Goal: Task Accomplishment & Management: Use online tool/utility

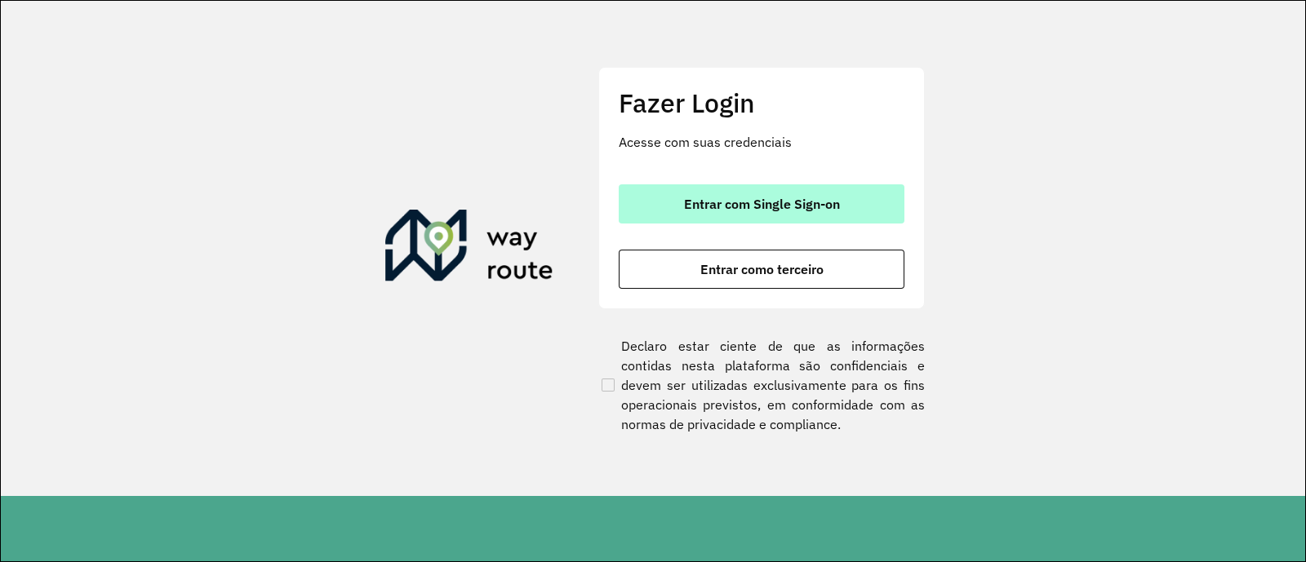
click at [861, 211] on button "Entrar com Single Sign-on" at bounding box center [762, 203] width 286 height 39
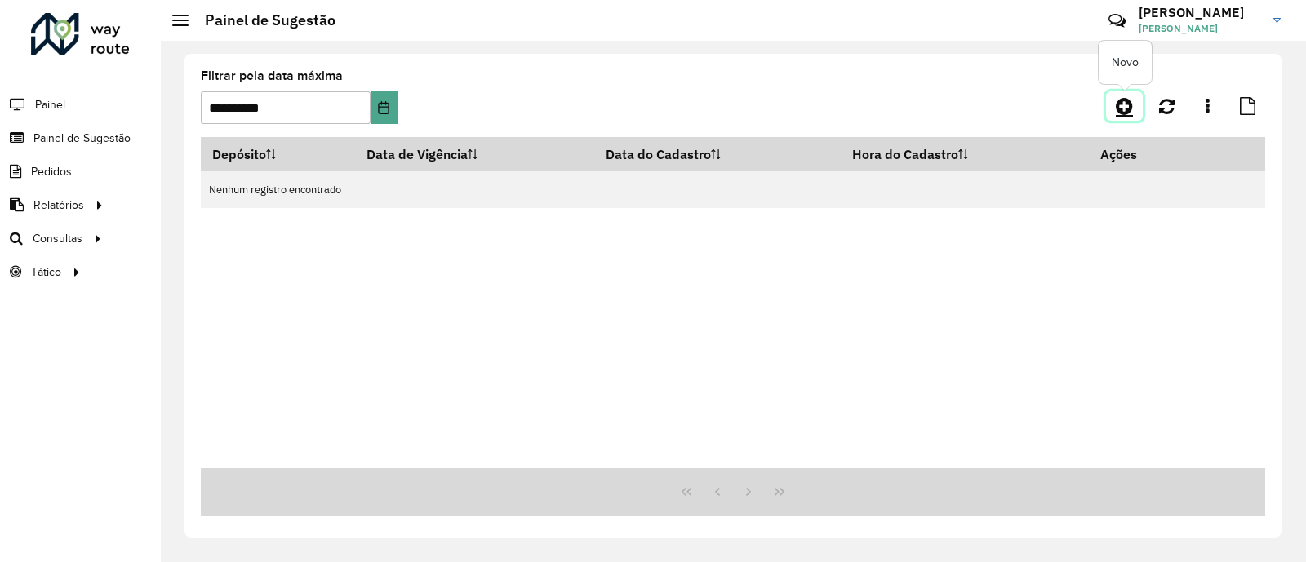
click at [1122, 108] on icon at bounding box center [1124, 106] width 17 height 20
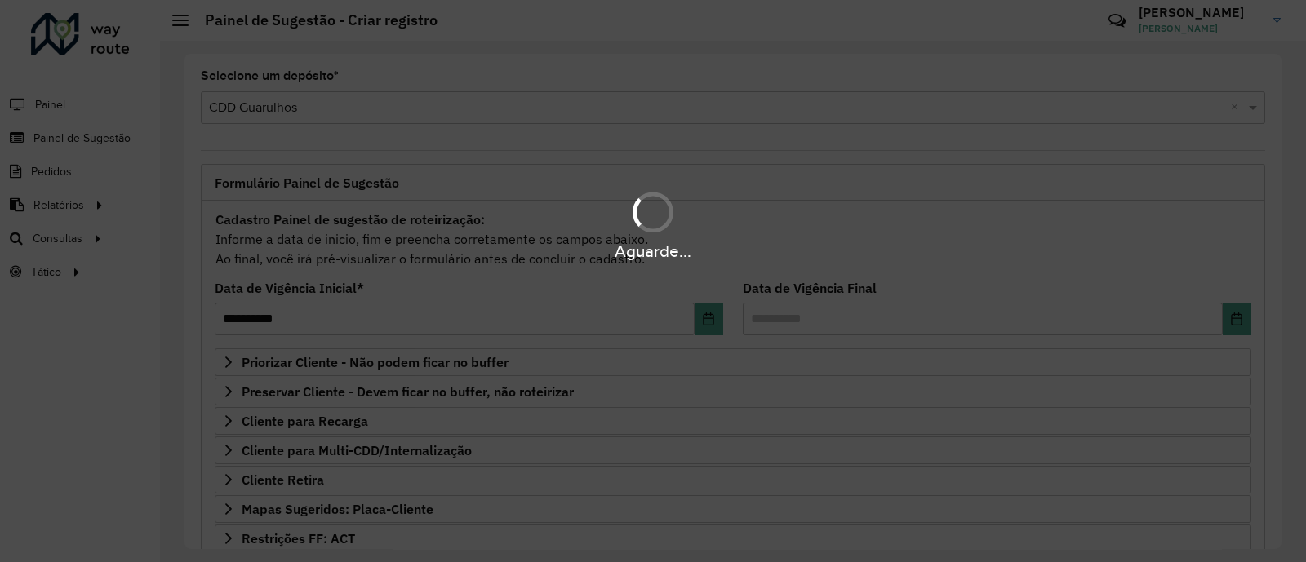
click at [69, 198] on div "Aguarde..." at bounding box center [653, 225] width 1306 height 78
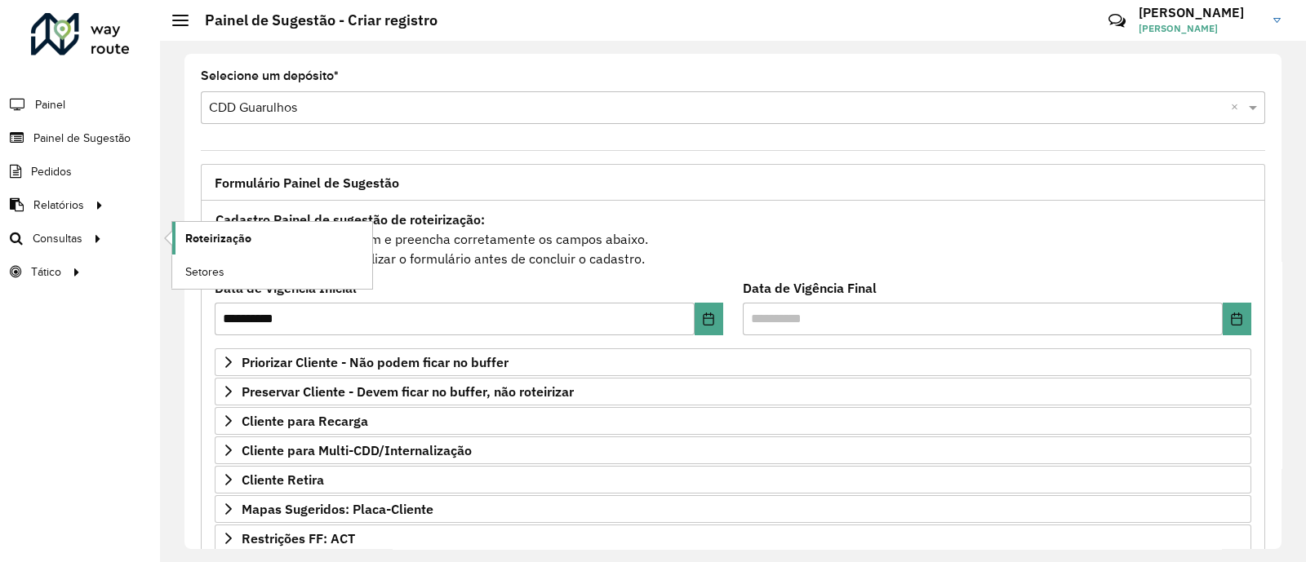
click at [226, 242] on span "Roteirização" at bounding box center [218, 238] width 66 height 17
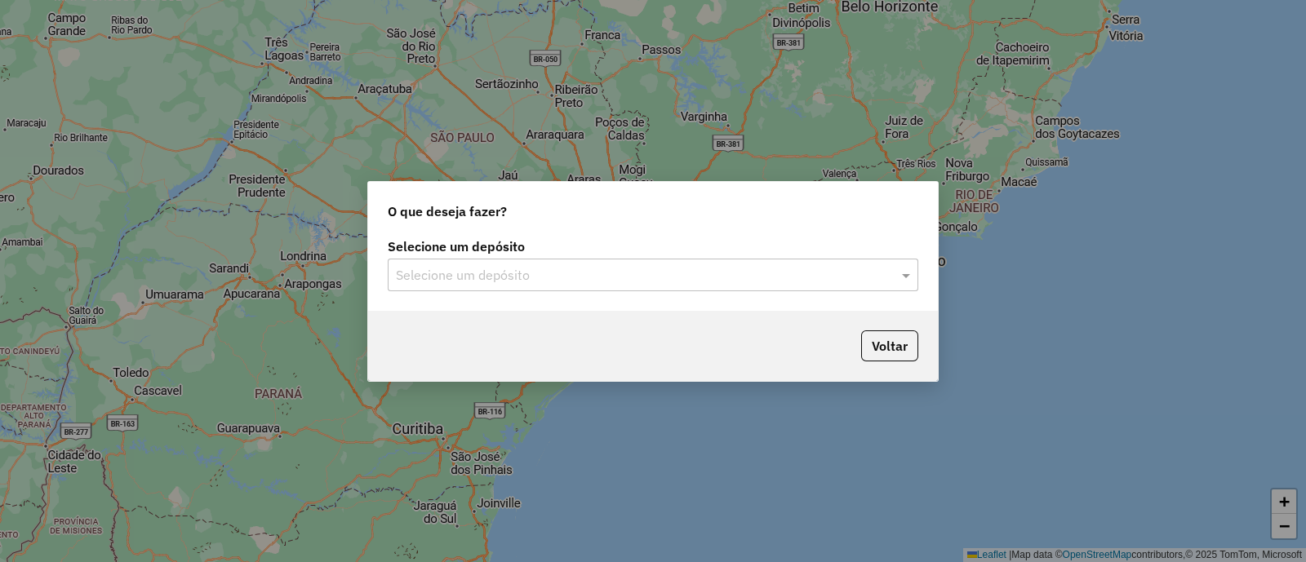
click at [619, 269] on input "text" at bounding box center [636, 276] width 481 height 20
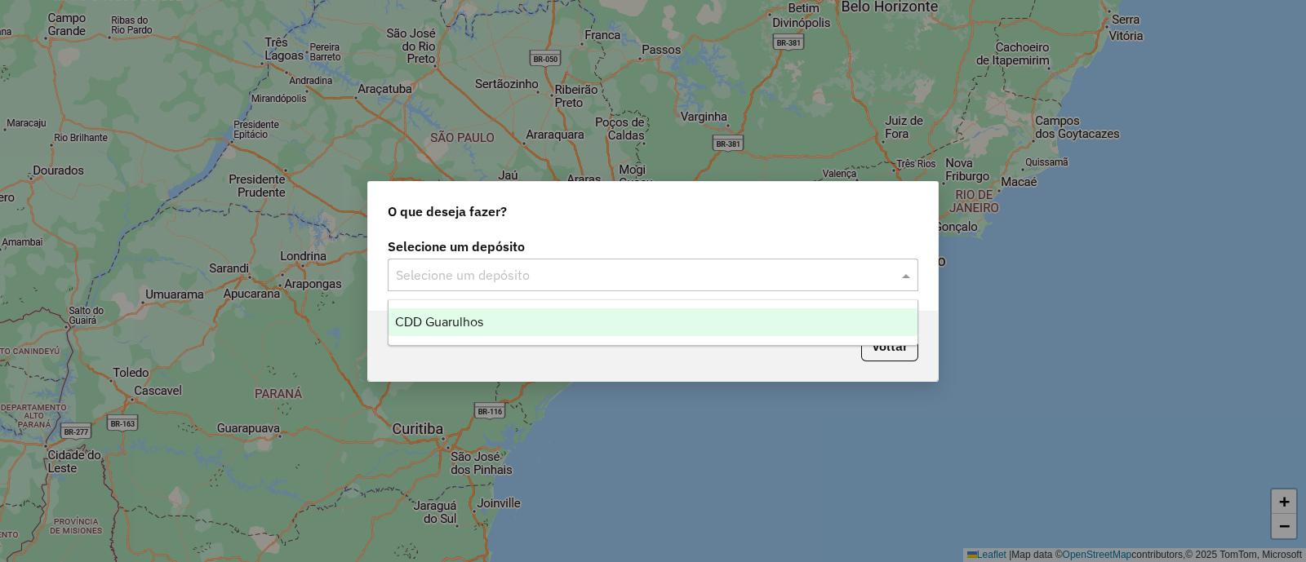
click at [551, 322] on div "CDD Guarulhos" at bounding box center [652, 322] width 529 height 28
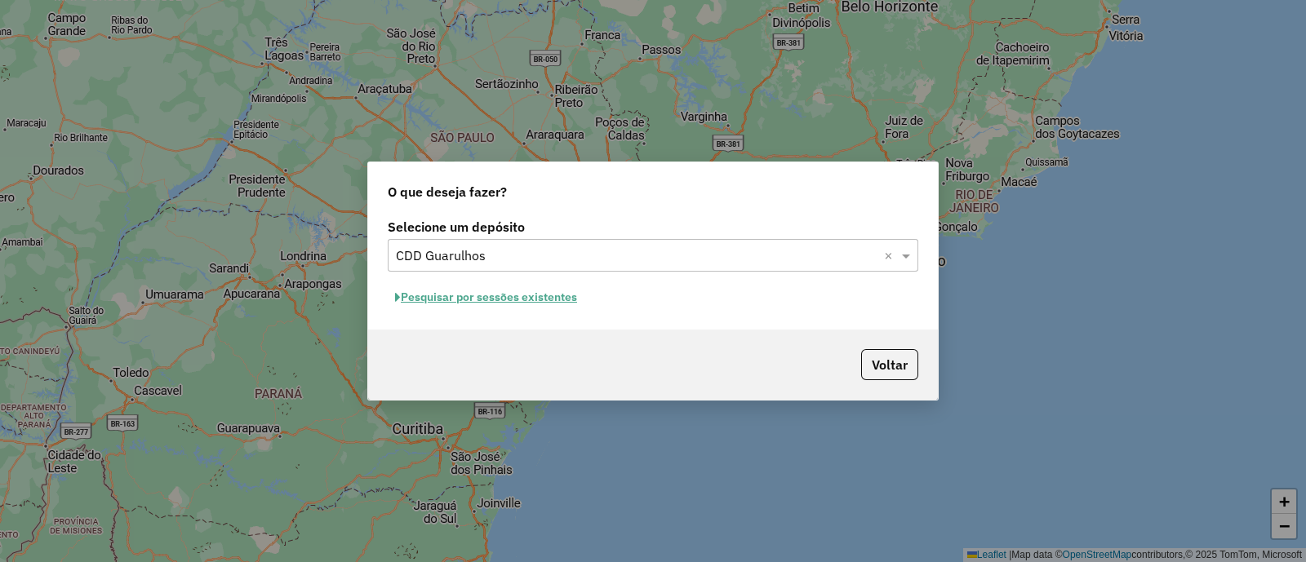
click at [441, 302] on button "Pesquisar por sessões existentes" at bounding box center [486, 297] width 197 height 25
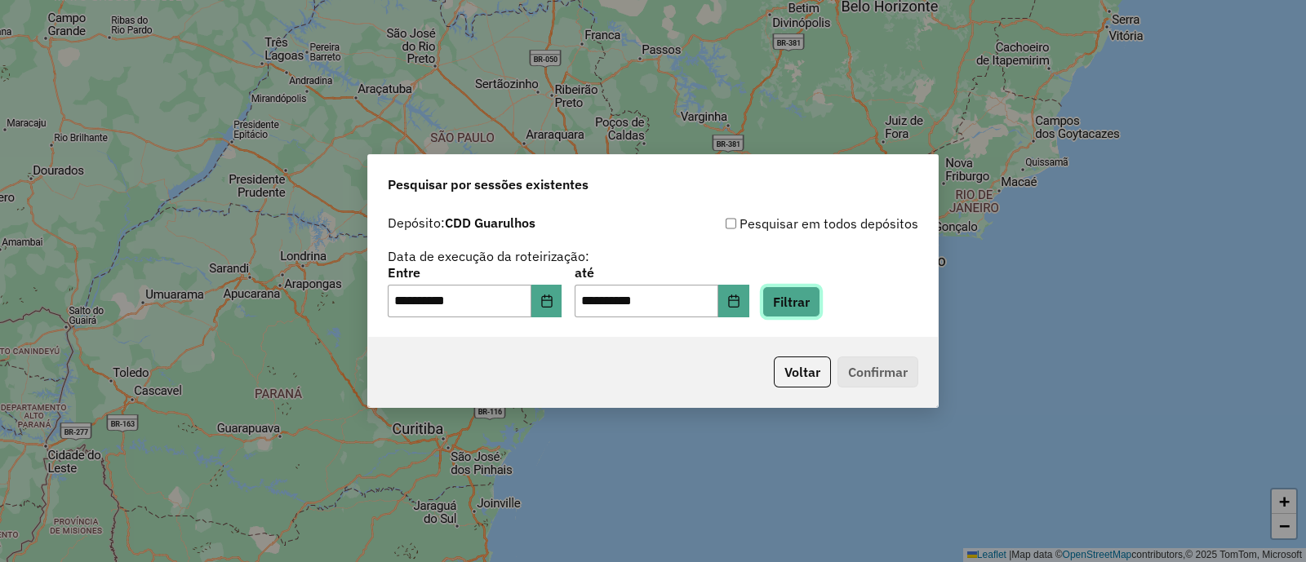
click at [820, 301] on button "Filtrar" at bounding box center [791, 301] width 58 height 31
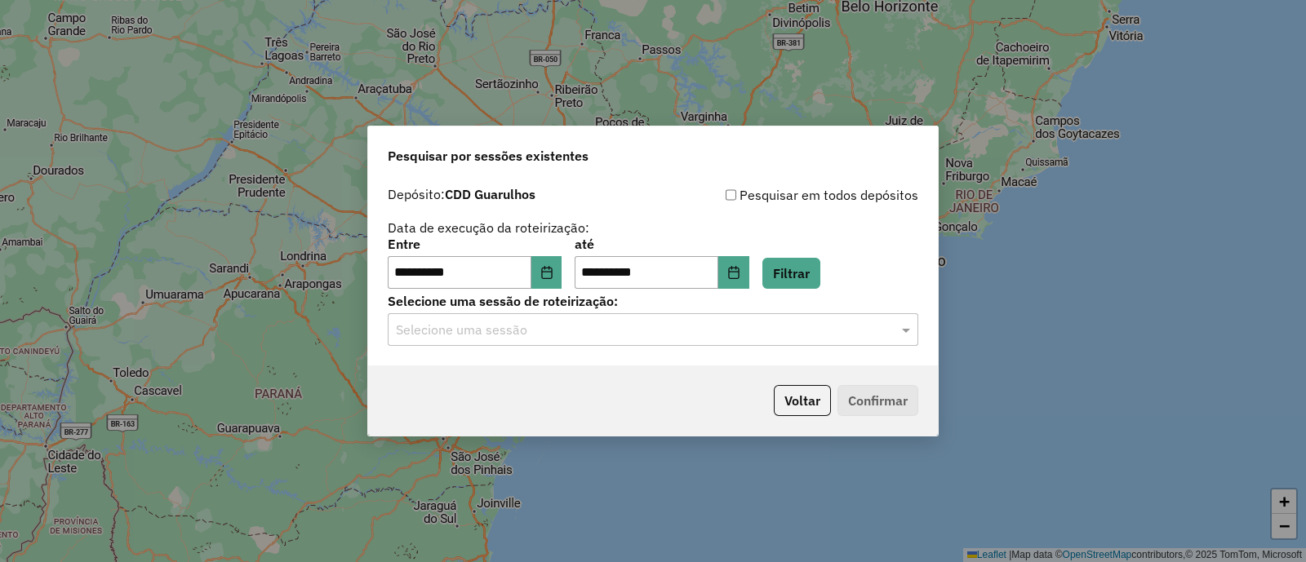
click at [479, 336] on input "text" at bounding box center [636, 331] width 481 height 20
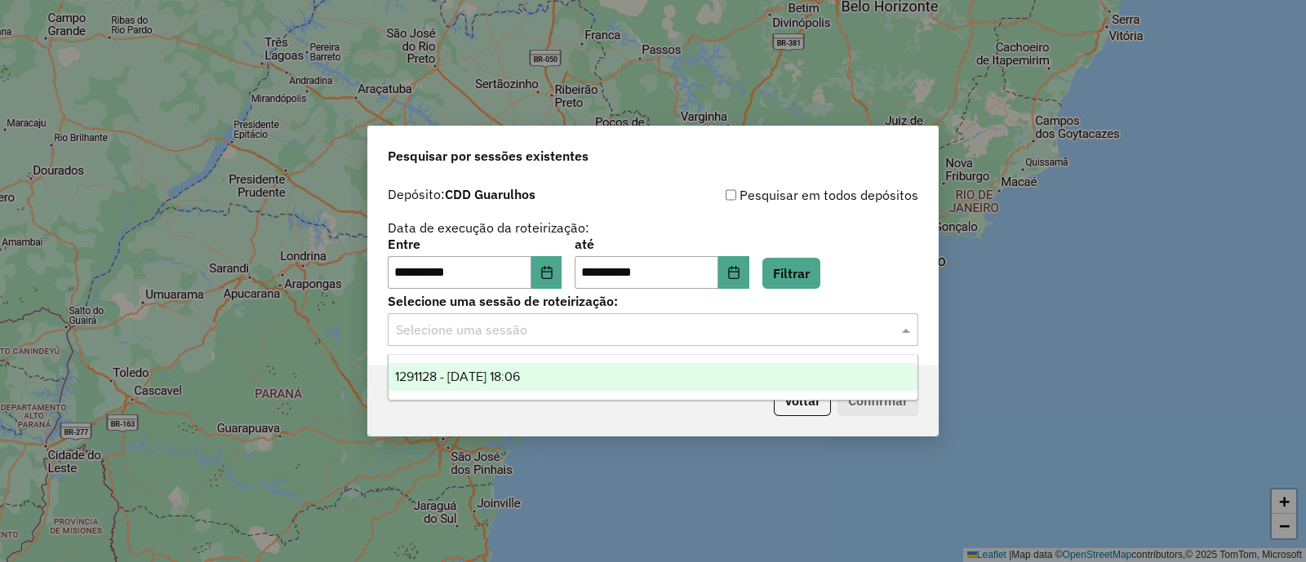
click at [496, 373] on span "1291128 - [DATE] 18:06" at bounding box center [457, 377] width 125 height 14
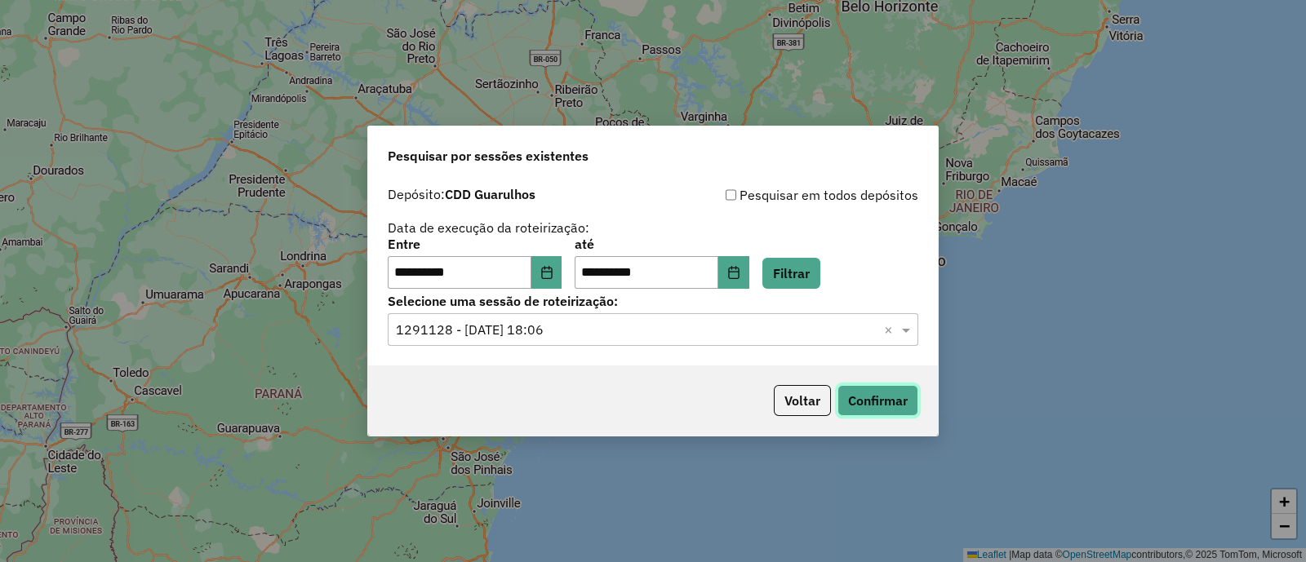
click at [872, 398] on button "Confirmar" at bounding box center [877, 400] width 81 height 31
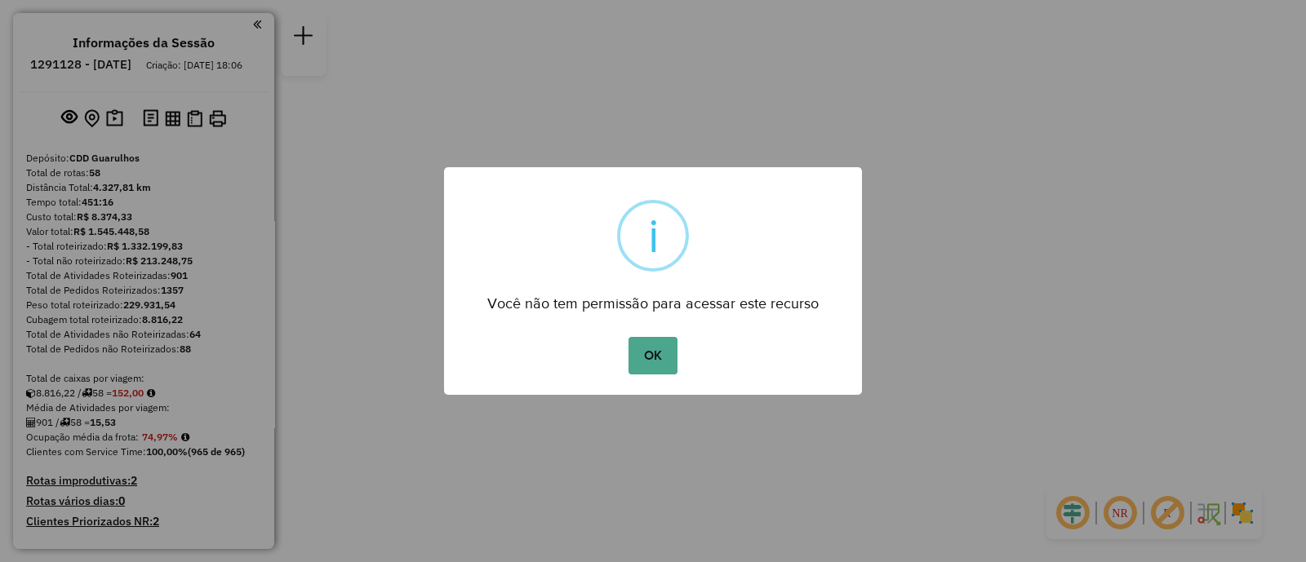
drag, startPoint x: 648, startPoint y: 361, endPoint x: 650, endPoint y: 351, distance: 9.9
click at [649, 361] on button "OK" at bounding box center [652, 356] width 48 height 38
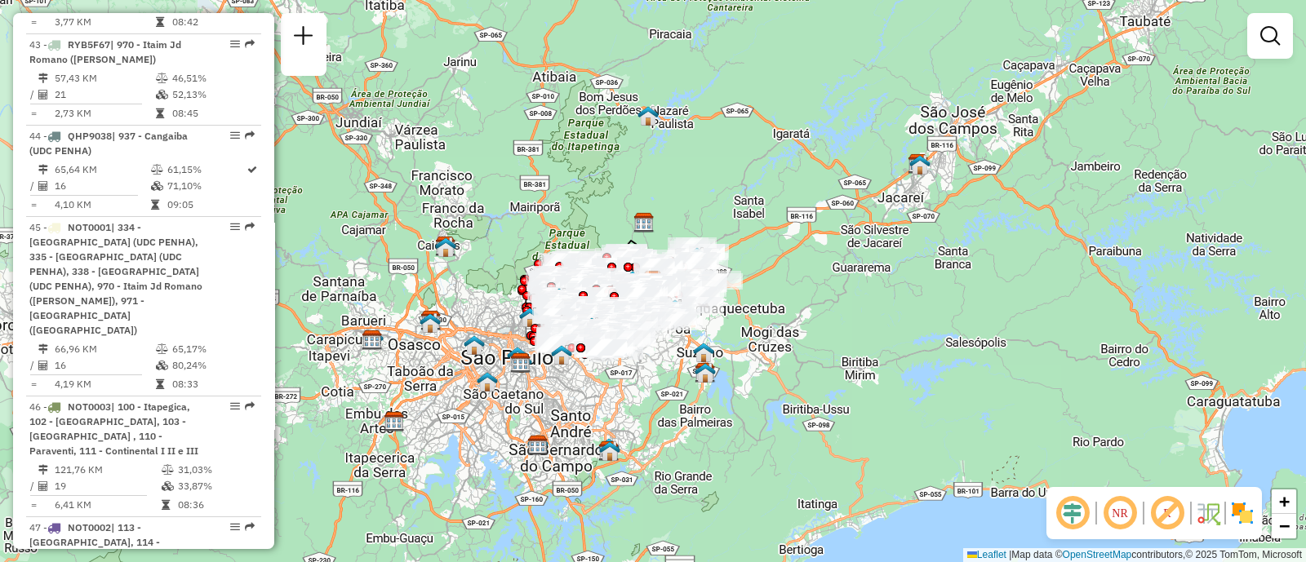
scroll to position [4795, 0]
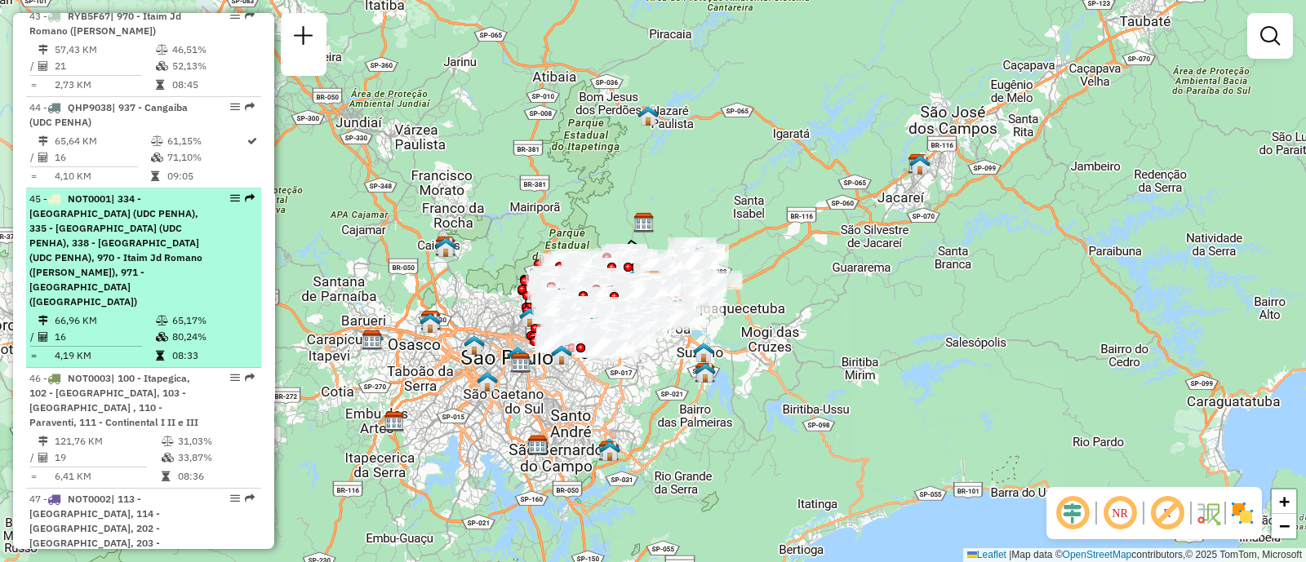
drag, startPoint x: 241, startPoint y: 113, endPoint x: 229, endPoint y: 116, distance: 12.5
select select "**********"
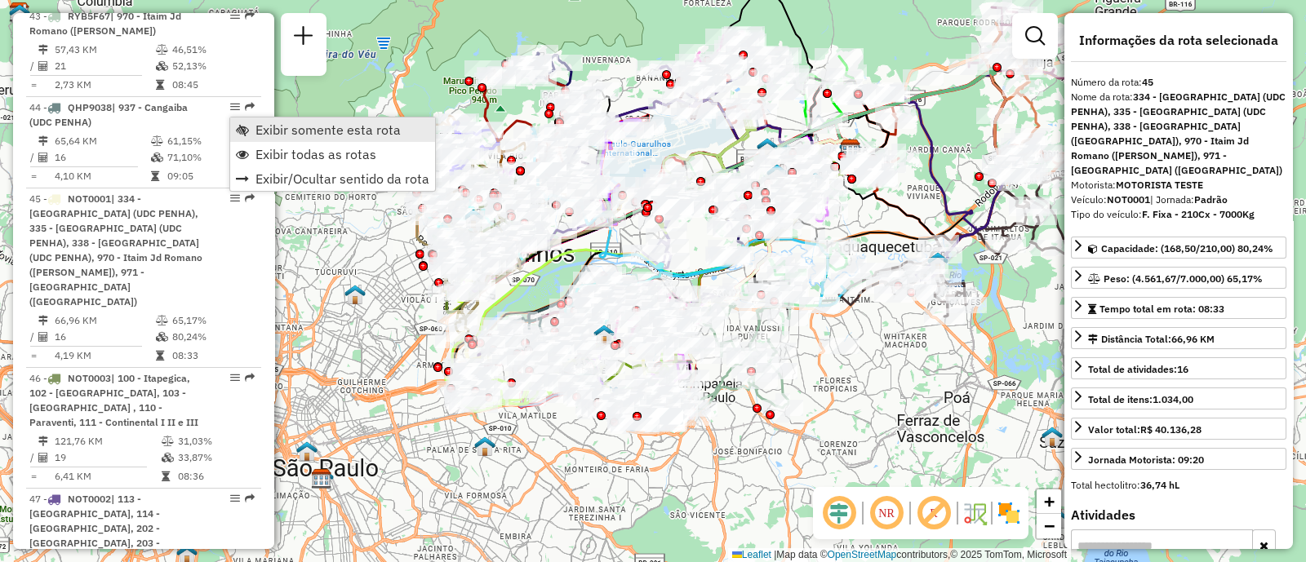
click at [354, 132] on span "Exibir somente esta rota" at bounding box center [327, 129] width 145 height 13
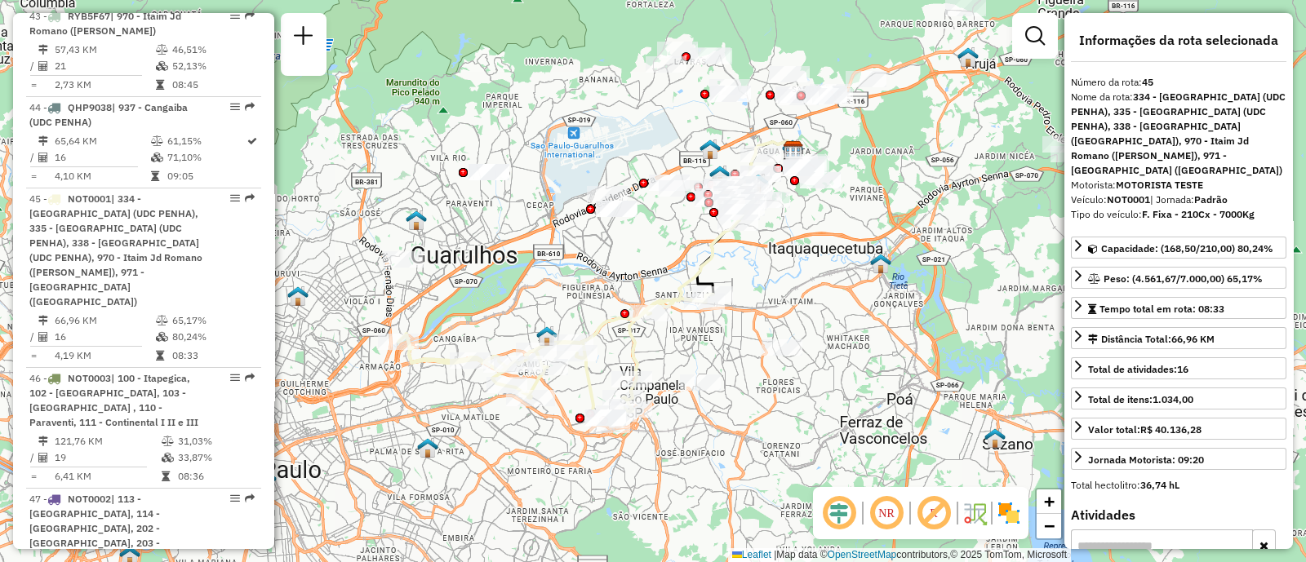
drag, startPoint x: 893, startPoint y: 302, endPoint x: 677, endPoint y: 319, distance: 216.9
click at [679, 319] on div "Janela de atendimento Grade de atendimento Capacidade Transportadoras Veículos …" at bounding box center [653, 281] width 1306 height 562
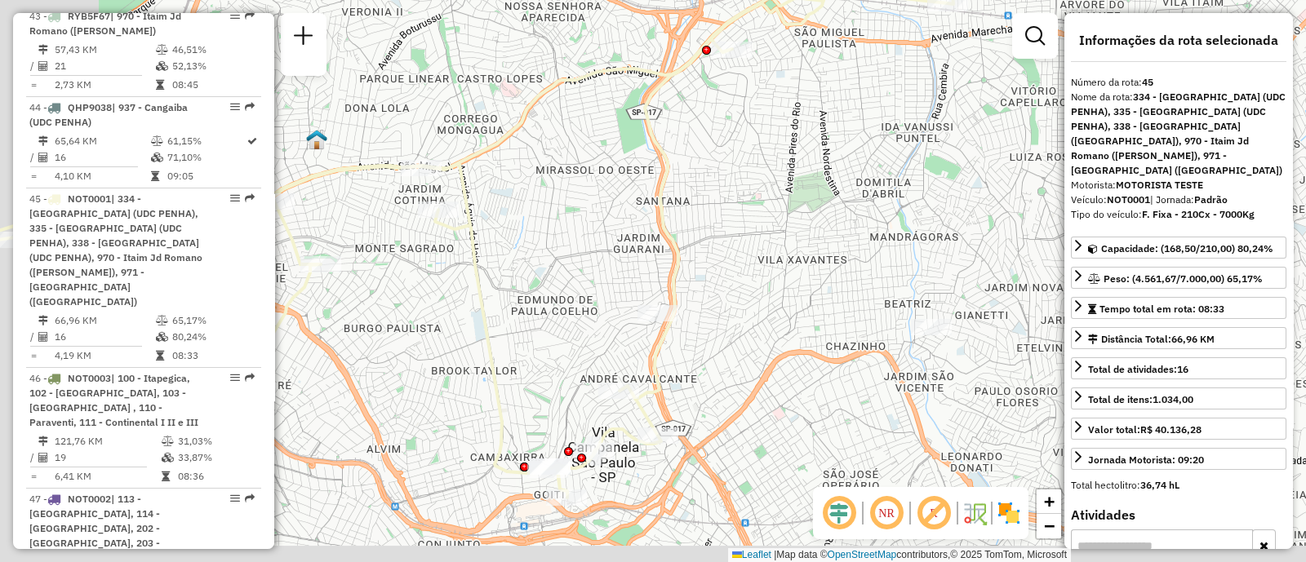
drag, startPoint x: 610, startPoint y: 327, endPoint x: 755, endPoint y: 289, distance: 150.2
click at [755, 289] on div "Janela de atendimento Grade de atendimento Capacidade Transportadoras Veículos …" at bounding box center [653, 281] width 1306 height 562
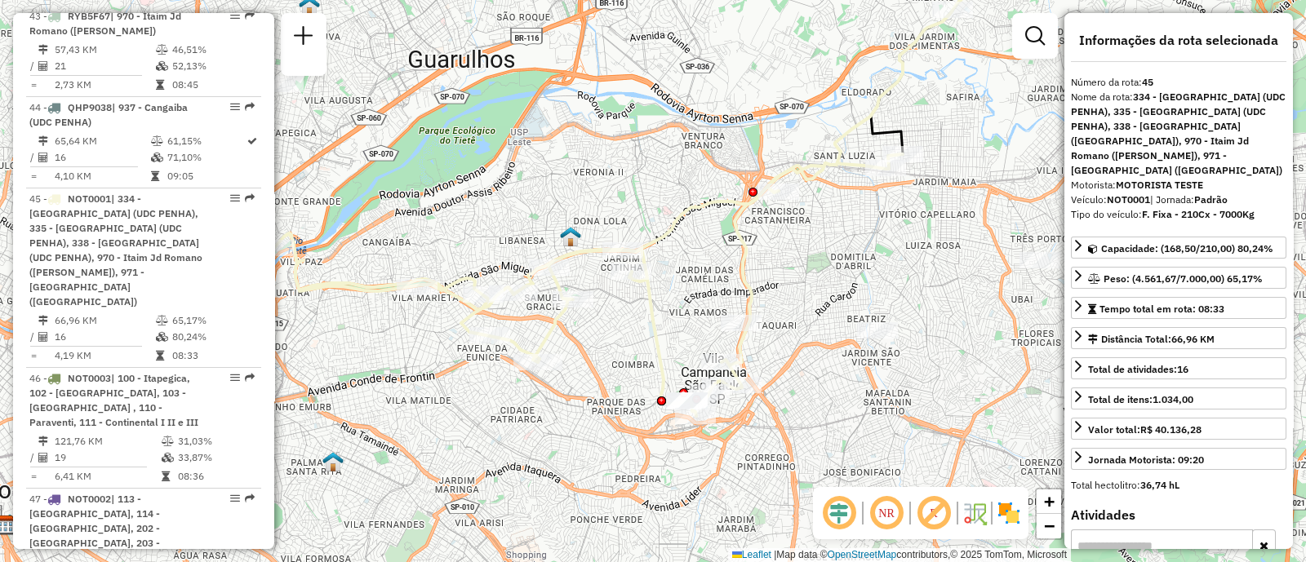
drag, startPoint x: 814, startPoint y: 264, endPoint x: 837, endPoint y: 291, distance: 35.9
click at [837, 291] on div "Janela de atendimento Grade de atendimento Capacidade Transportadoras Veículos …" at bounding box center [653, 281] width 1306 height 562
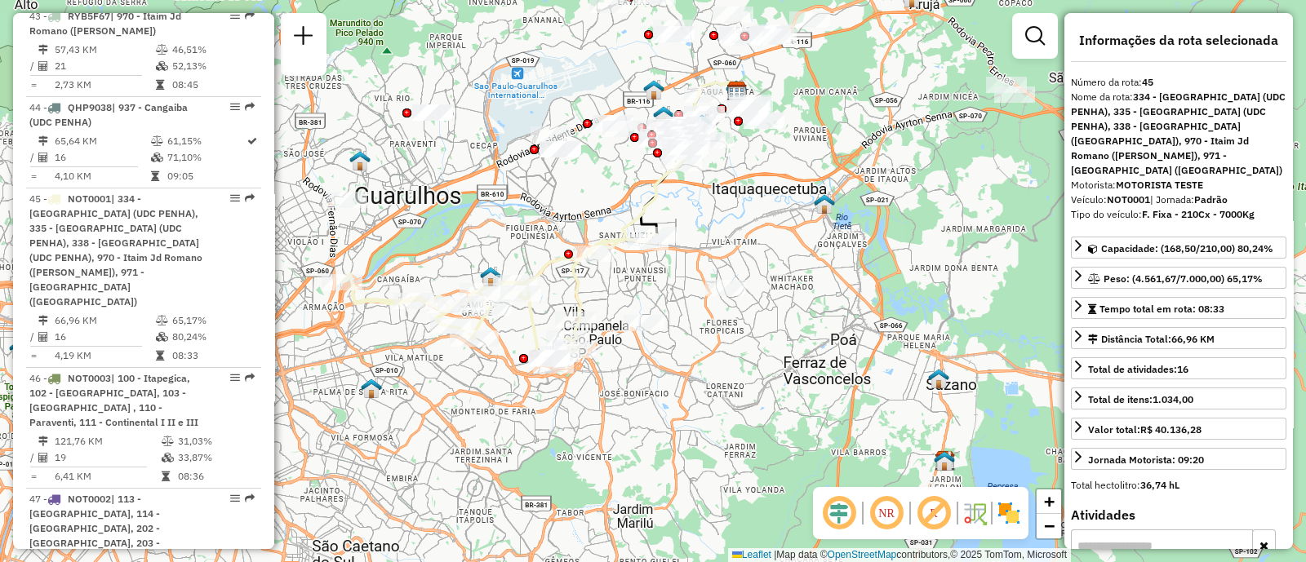
click at [890, 508] on em at bounding box center [886, 513] width 39 height 39
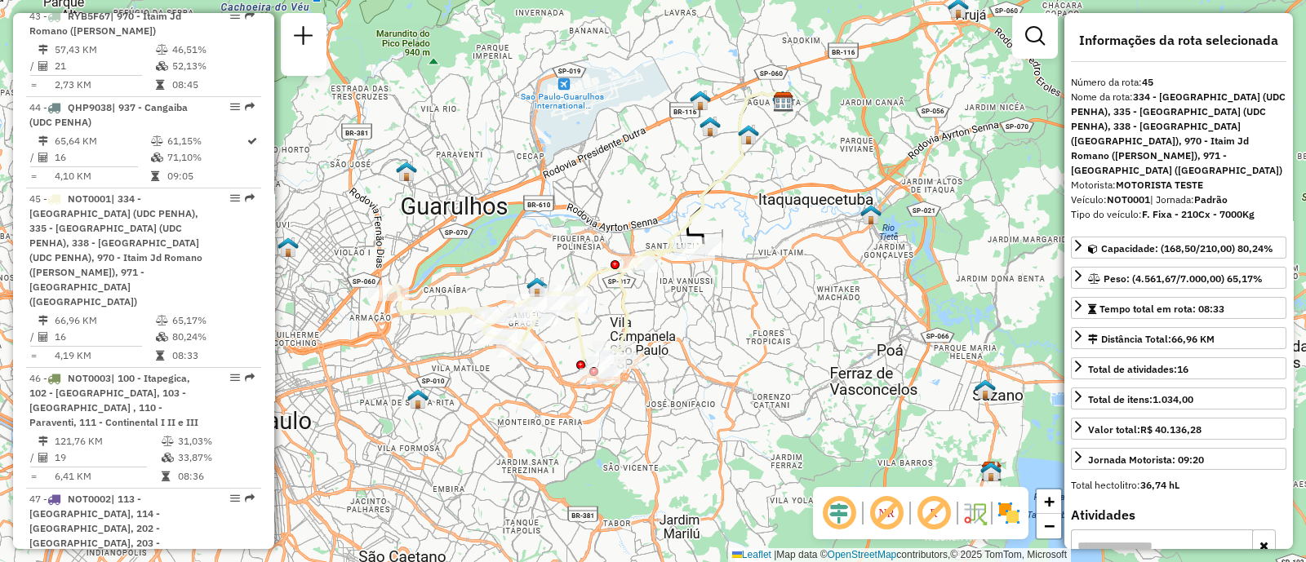
drag, startPoint x: 650, startPoint y: 313, endPoint x: 698, endPoint y: 323, distance: 48.5
click at [698, 323] on div "Janela de atendimento Grade de atendimento Capacidade Transportadoras Veículos …" at bounding box center [653, 281] width 1306 height 562
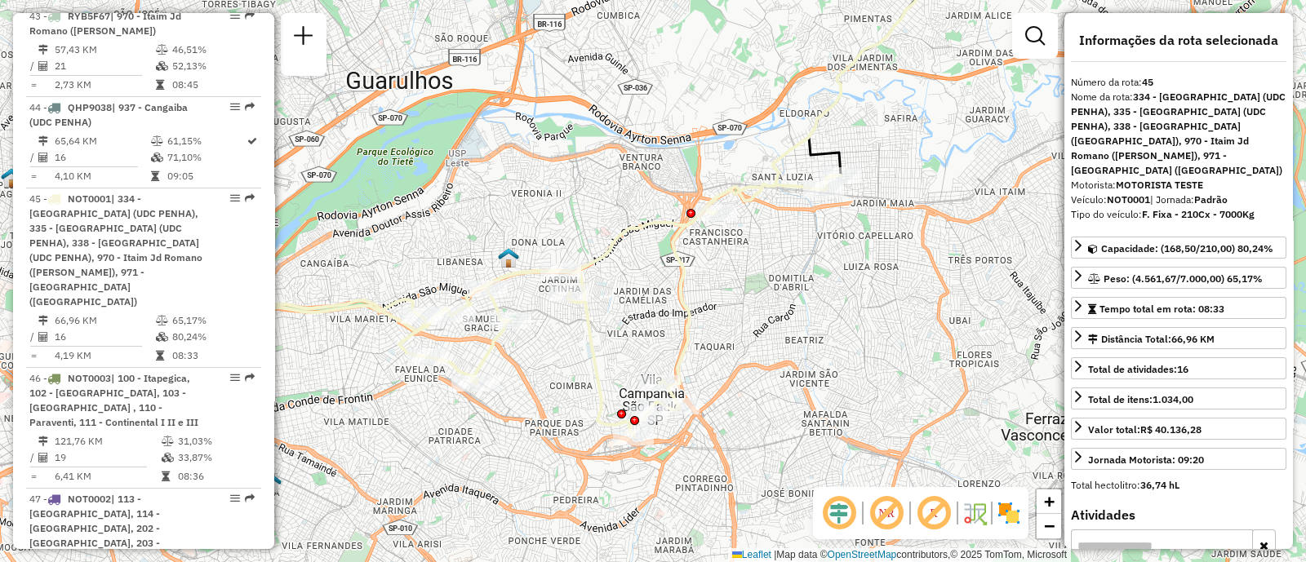
drag, startPoint x: 685, startPoint y: 307, endPoint x: 766, endPoint y: 295, distance: 82.4
click at [766, 295] on div "Janela de atendimento Grade de atendimento Capacidade Transportadoras Veículos …" at bounding box center [653, 281] width 1306 height 562
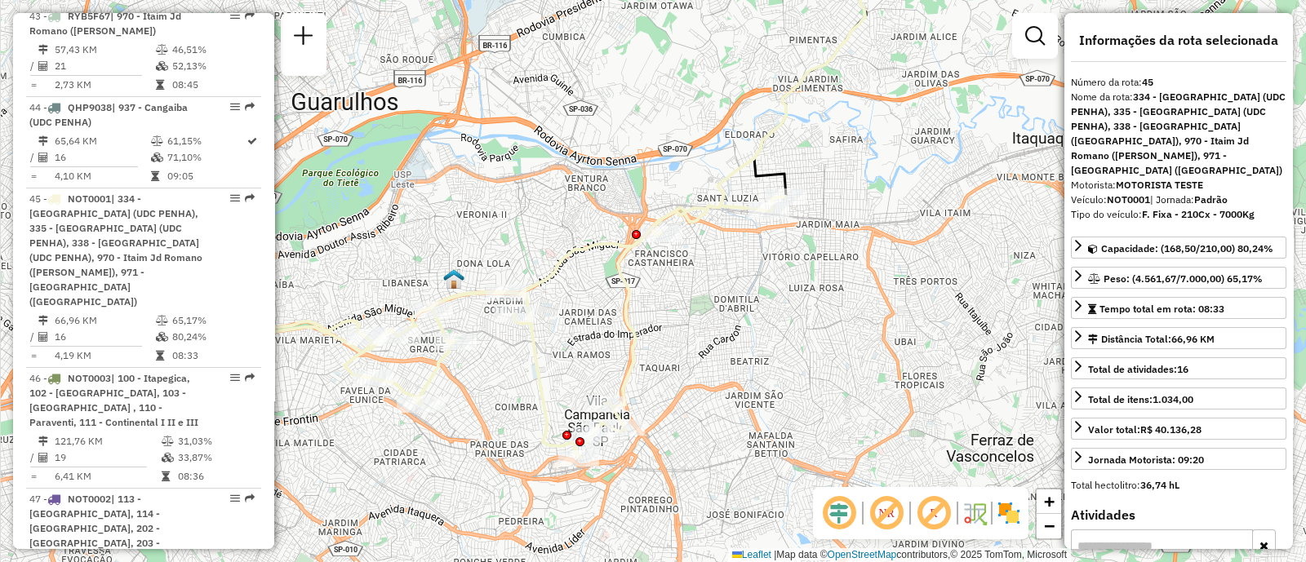
drag, startPoint x: 865, startPoint y: 232, endPoint x: 774, endPoint y: 285, distance: 105.0
click at [774, 285] on div "Janela de atendimento Grade de atendimento Capacidade Transportadoras Veículos …" at bounding box center [653, 281] width 1306 height 562
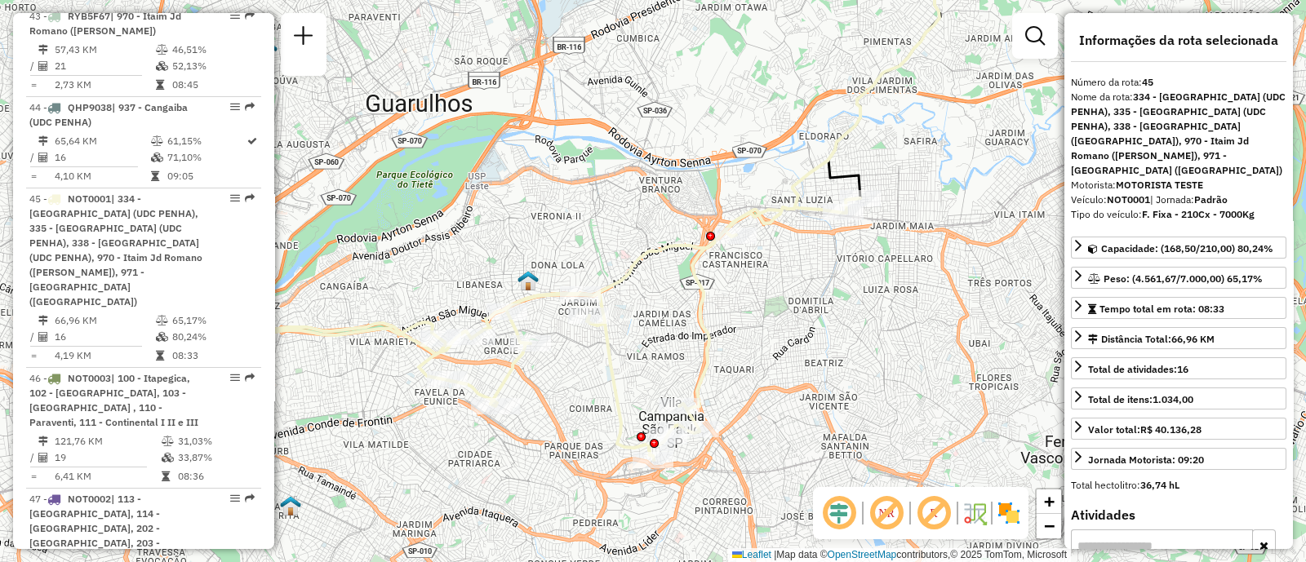
drag, startPoint x: 934, startPoint y: 181, endPoint x: 1045, endPoint y: 150, distance: 114.5
click at [1045, 150] on div "Janela de atendimento Grade de atendimento Capacidade Transportadoras Veículos …" at bounding box center [653, 281] width 1306 height 562
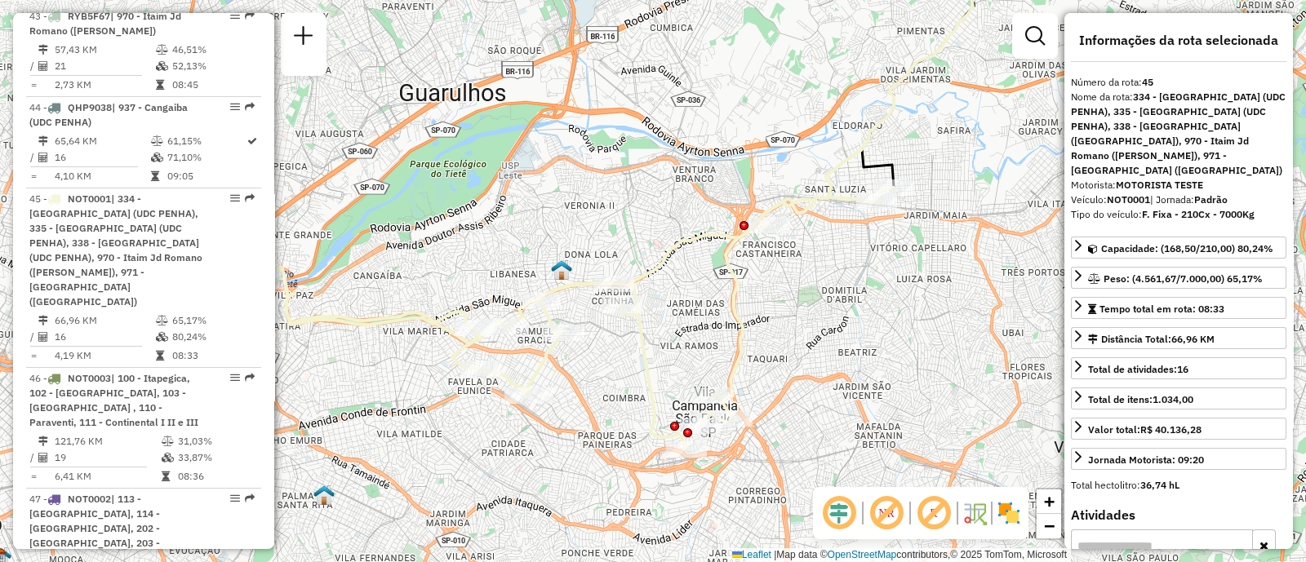
drag, startPoint x: 775, startPoint y: 292, endPoint x: 815, endPoint y: 279, distance: 42.1
click at [815, 279] on div "Janela de atendimento Grade de atendimento Capacidade Transportadoras Veículos …" at bounding box center [653, 281] width 1306 height 562
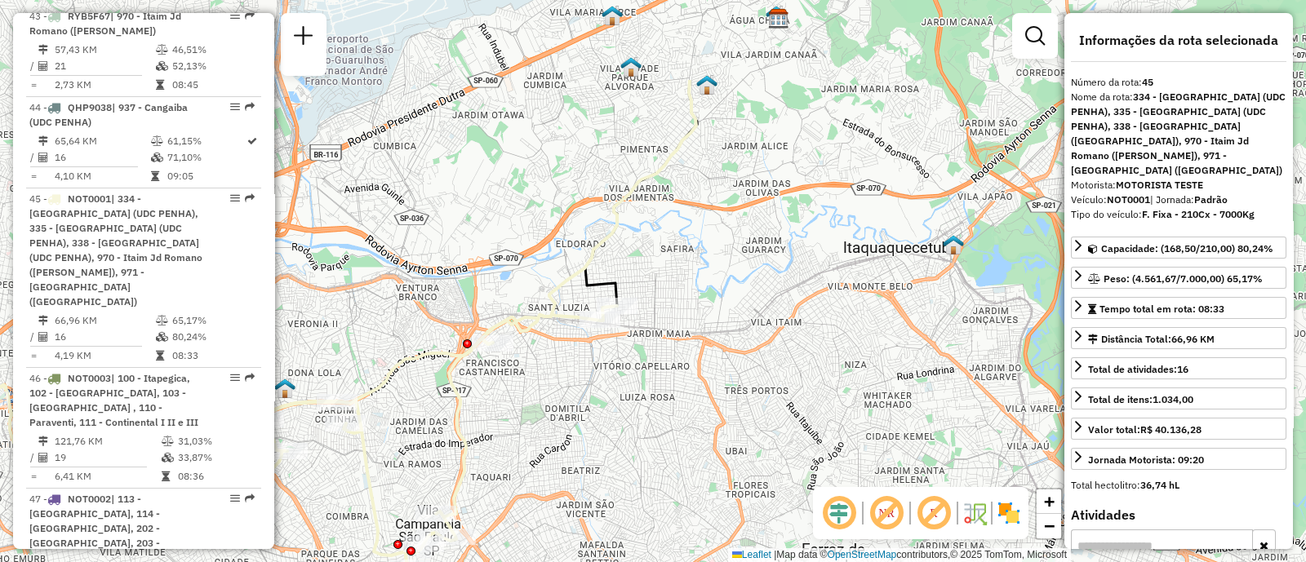
drag, startPoint x: 881, startPoint y: 256, endPoint x: 590, endPoint y: 390, distance: 320.6
click at [590, 390] on div "Janela de atendimento Grade de atendimento Capacidade Transportadoras Veículos …" at bounding box center [653, 281] width 1306 height 562
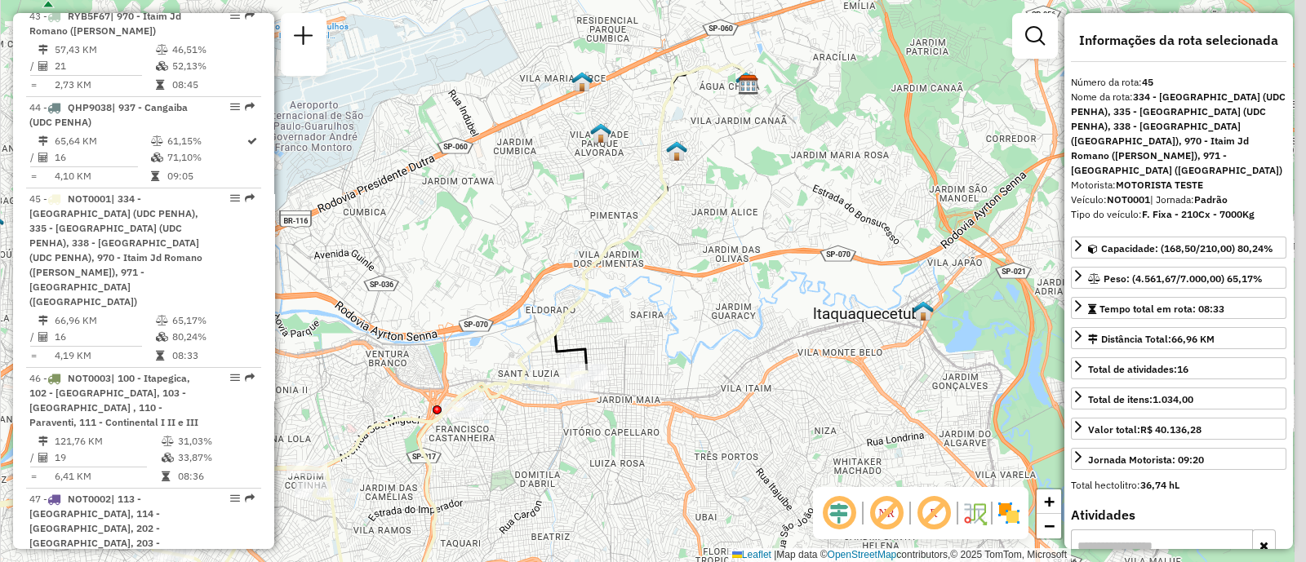
drag, startPoint x: 783, startPoint y: 169, endPoint x: 761, endPoint y: 218, distance: 54.0
click at [761, 218] on div "Janela de atendimento Grade de atendimento Capacidade Transportadoras Veículos …" at bounding box center [653, 281] width 1306 height 562
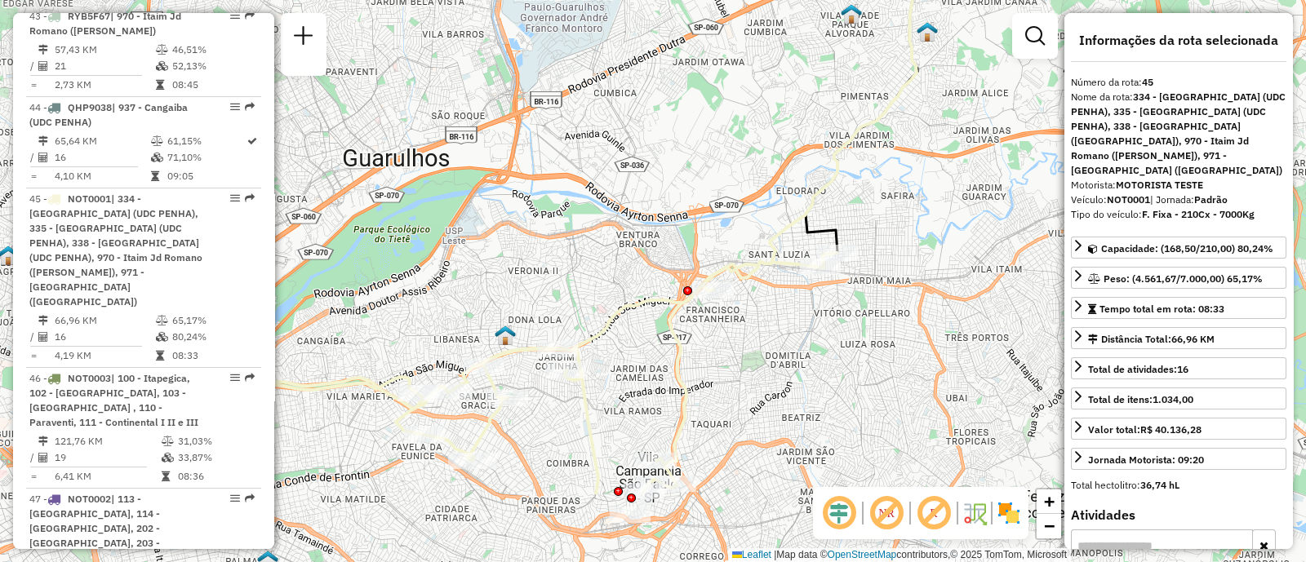
drag, startPoint x: 547, startPoint y: 428, endPoint x: 800, endPoint y: 304, distance: 281.8
click at [800, 304] on div "Janela de atendimento Grade de atendimento Capacidade Transportadoras Veículos …" at bounding box center [653, 281] width 1306 height 562
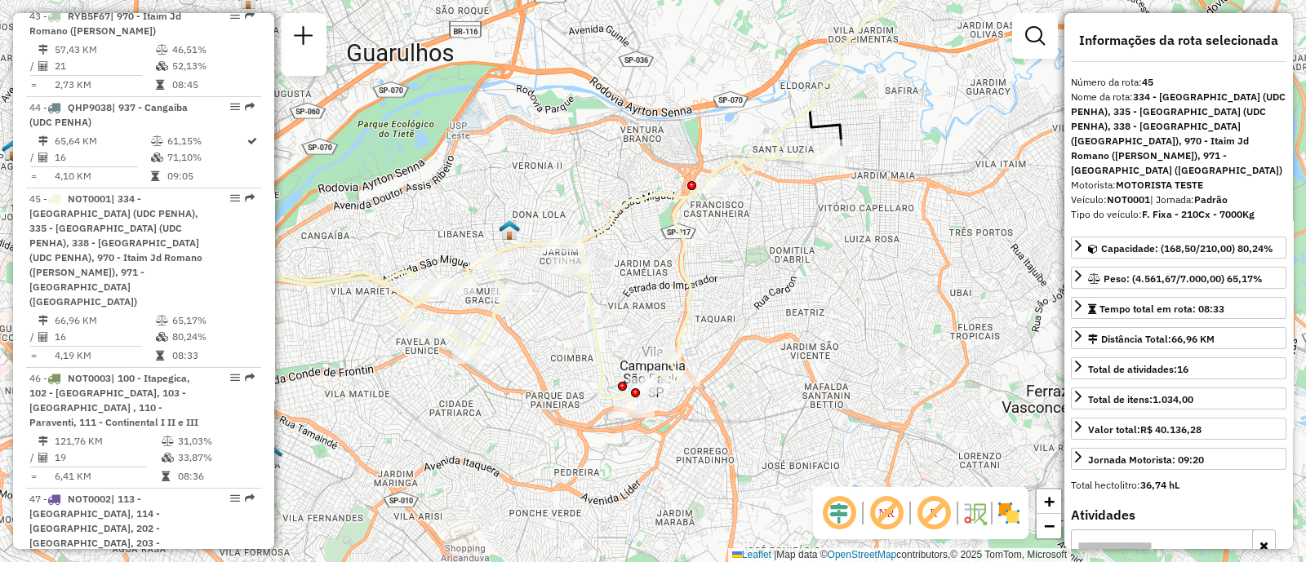
drag, startPoint x: 761, startPoint y: 364, endPoint x: 765, endPoint y: 227, distance: 137.1
click at [765, 227] on div "Janela de atendimento Grade de atendimento Capacidade Transportadoras Veículos …" at bounding box center [653, 281] width 1306 height 562
